Goal: Task Accomplishment & Management: Use online tool/utility

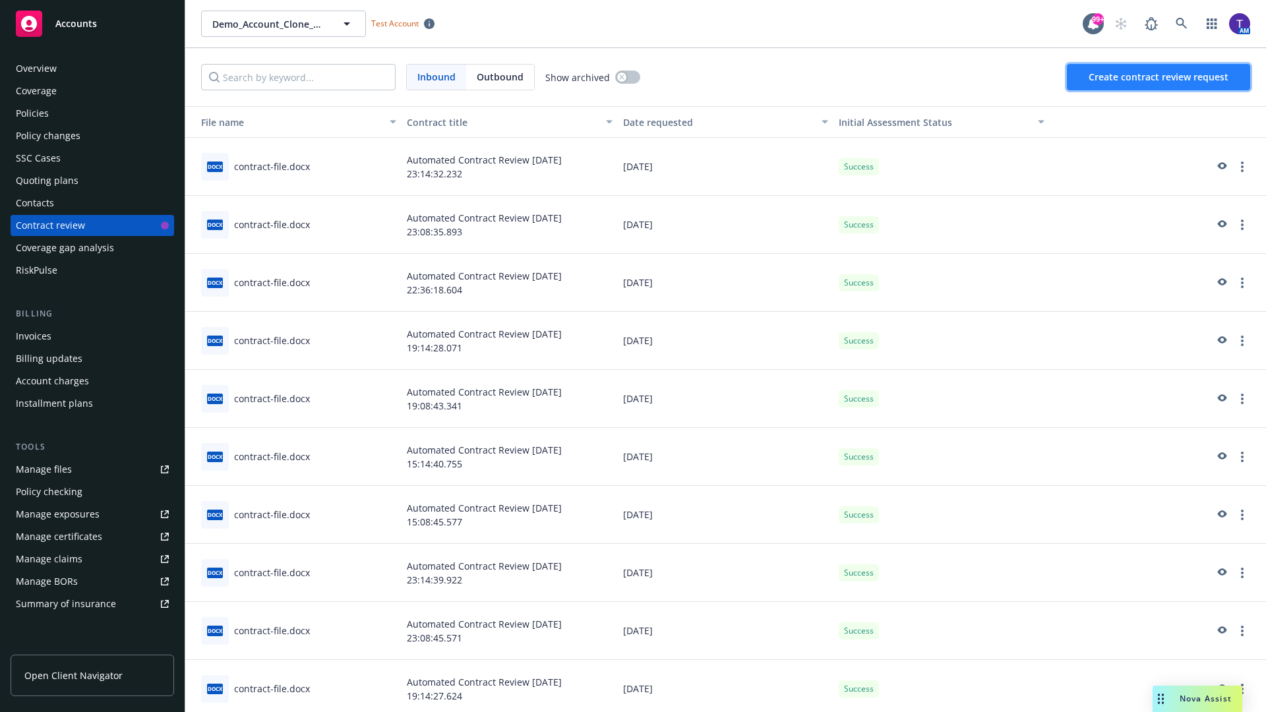
click at [1159, 77] on span "Create contract review request" at bounding box center [1158, 77] width 140 height 13
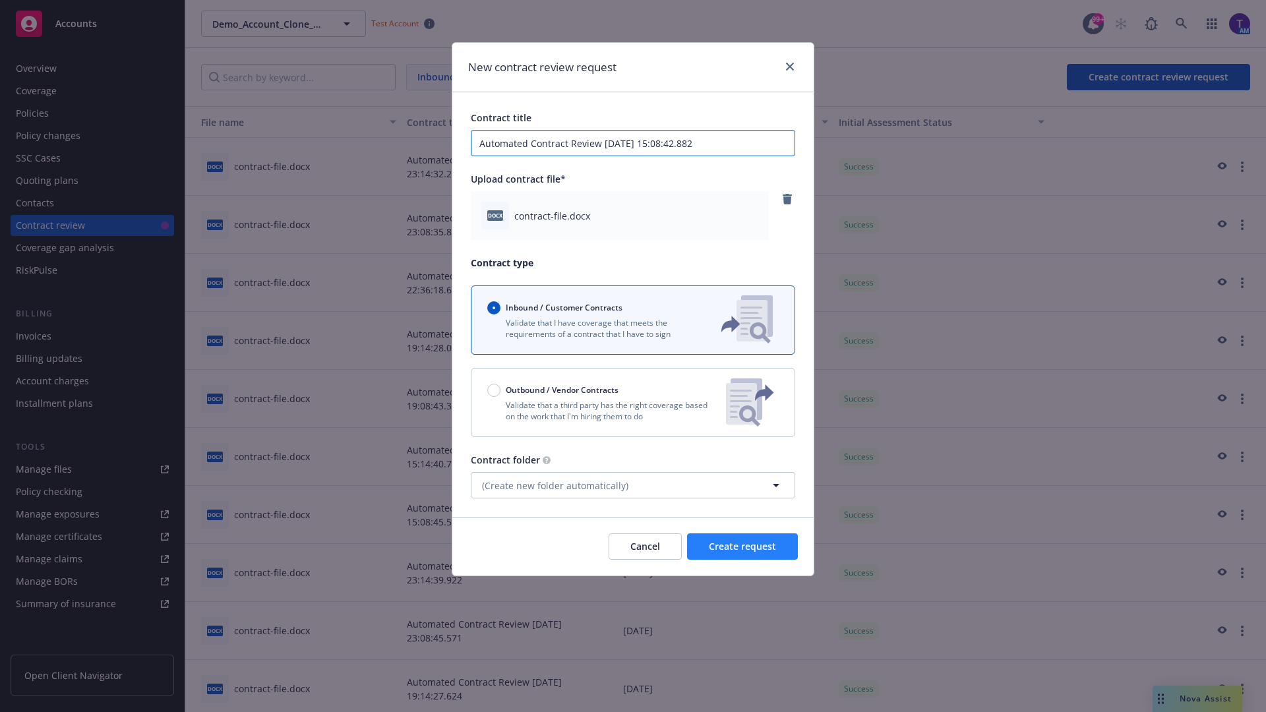
type input "Automated Contract Review 10-13-2025 15:08:42.882"
click at [742, 546] on span "Create request" at bounding box center [742, 546] width 67 height 13
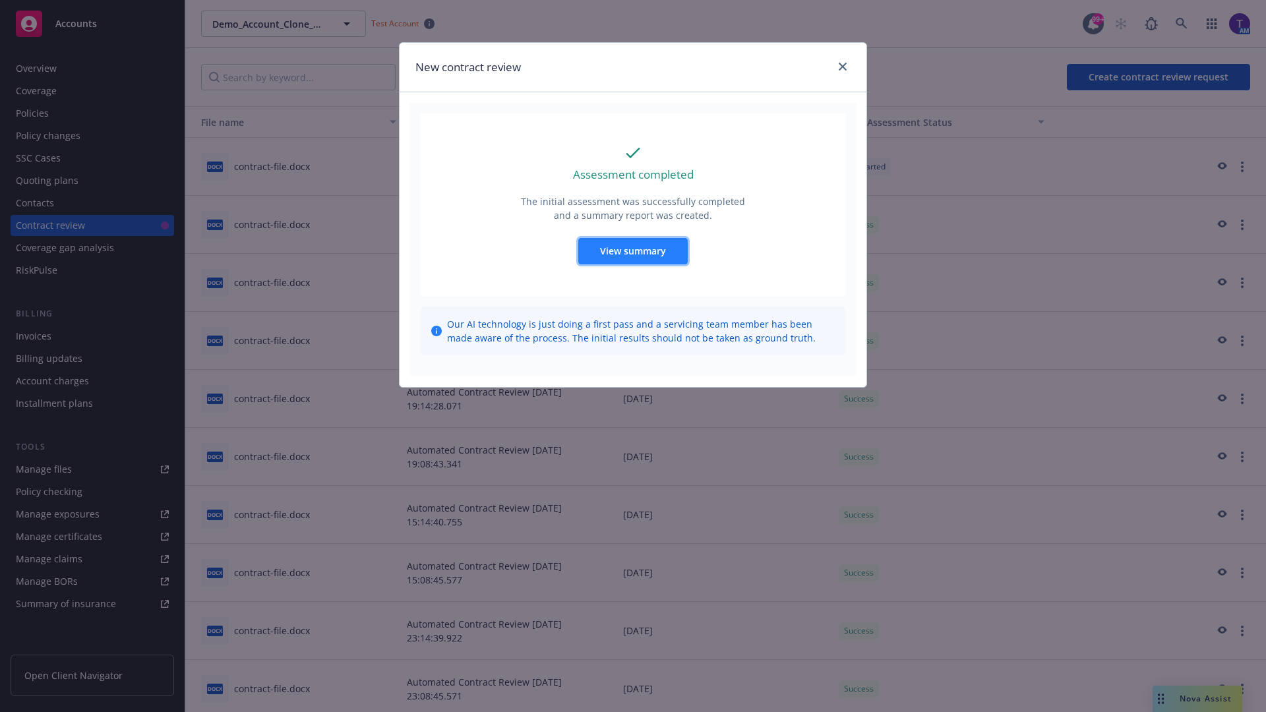
click at [632, 250] on span "View summary" at bounding box center [633, 251] width 66 height 13
